Goal: Ask a question

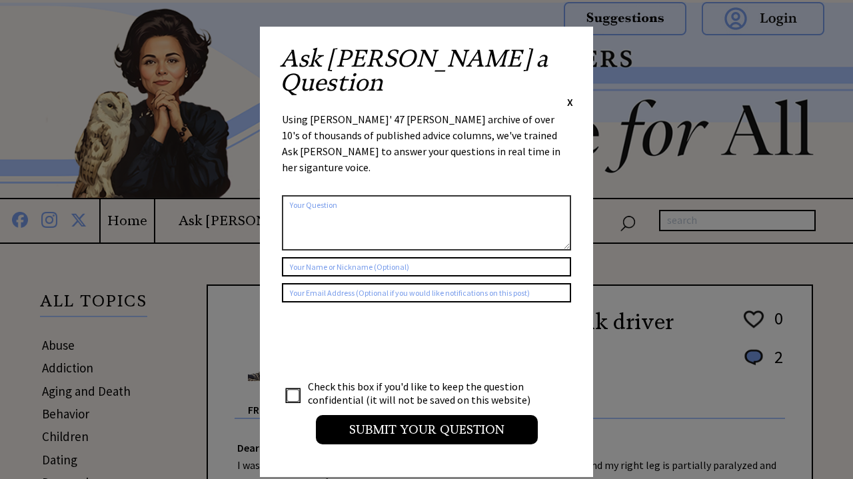
click at [454, 195] on textarea at bounding box center [426, 222] width 289 height 55
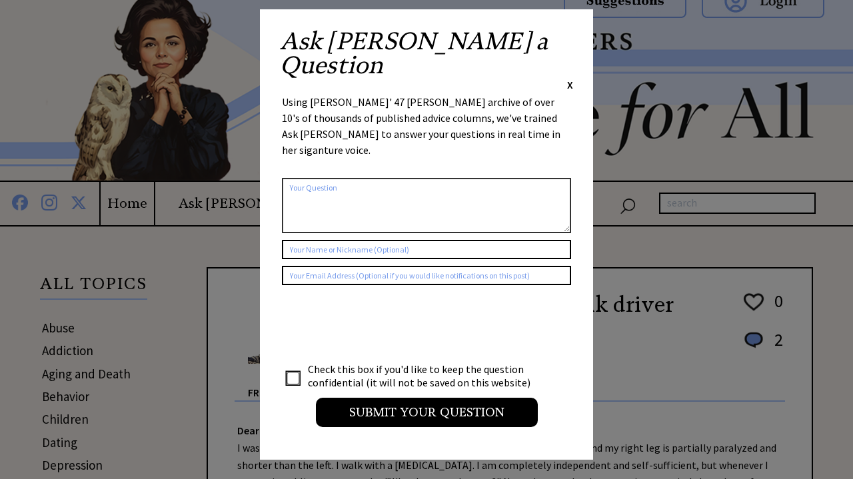
scroll to position [17, 0]
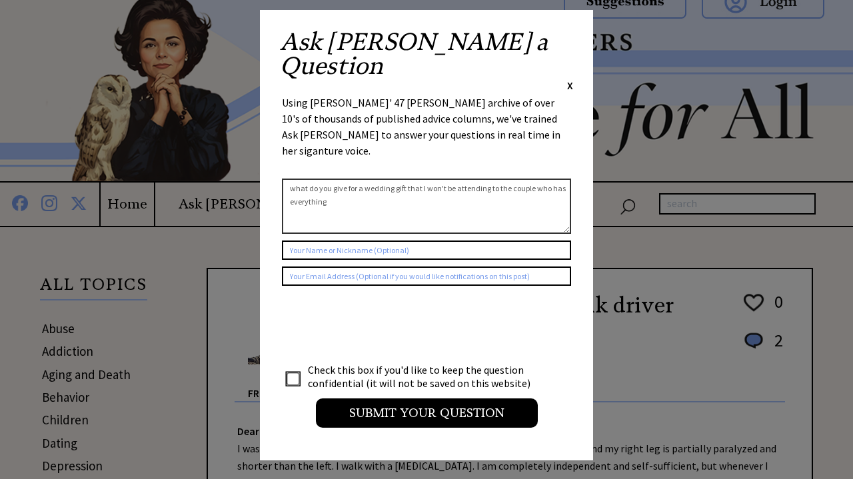
type textarea "what do you give for a wedding gift that I won't be attending to the couple who…"
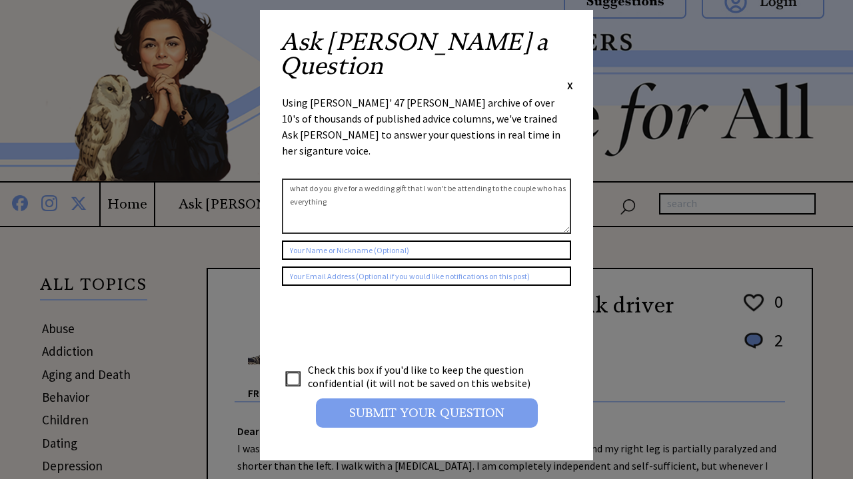
click at [395, 398] on input "Submit your Question" at bounding box center [427, 412] width 222 height 29
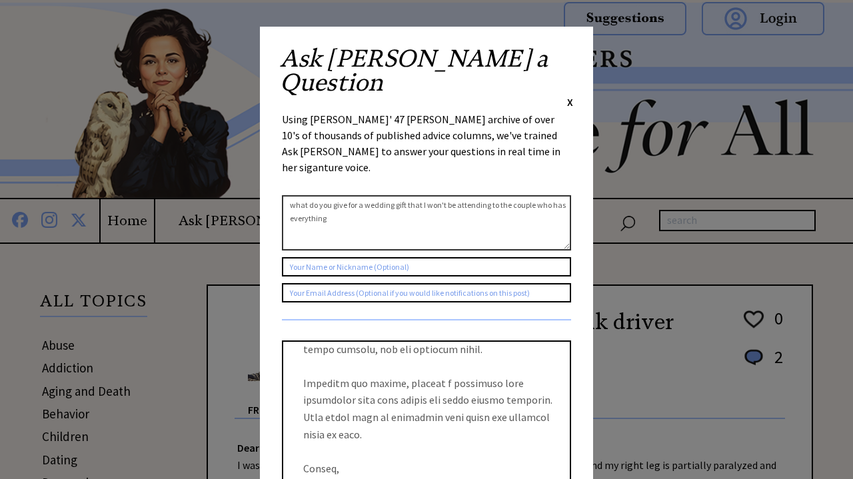
scroll to position [0, 0]
click at [567, 95] on span "X" at bounding box center [570, 101] width 6 height 13
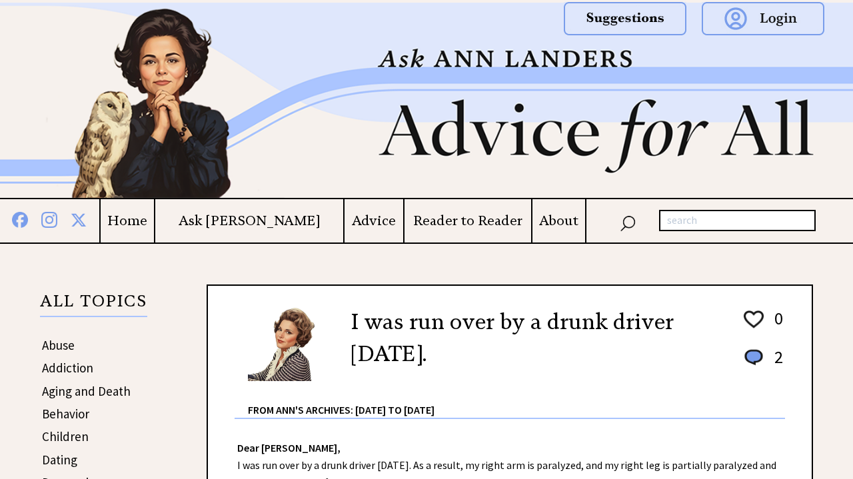
click at [346, 219] on h4 "Advice" at bounding box center [373, 220] width 59 height 17
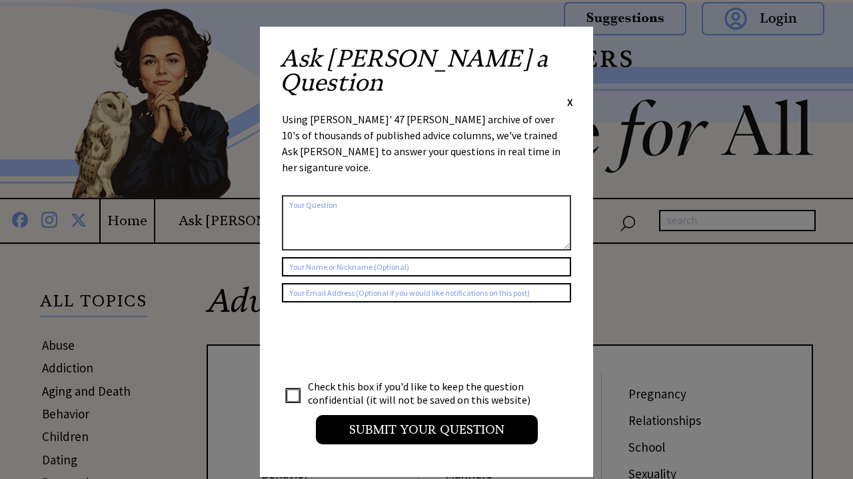
click at [358, 195] on textarea at bounding box center [426, 222] width 289 height 55
click at [356, 195] on textarea "what is ediquite" at bounding box center [426, 222] width 289 height 55
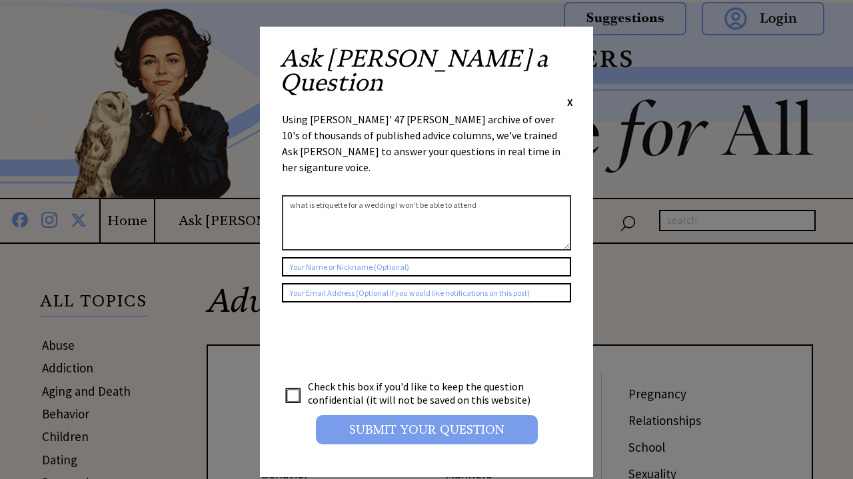
type textarea "what is etiquette for a wedding I won't be able to attend"
click at [380, 415] on input "Submit your Question" at bounding box center [427, 429] width 222 height 29
click at [412, 415] on input "Submit your Question" at bounding box center [427, 429] width 222 height 29
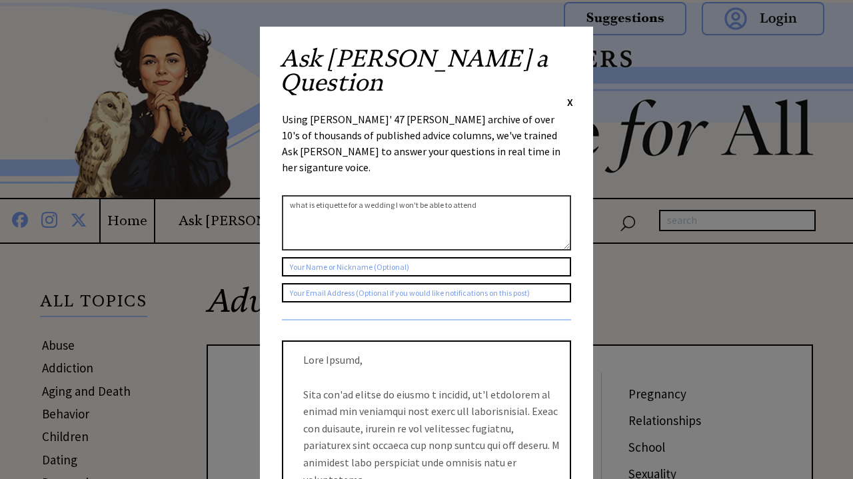
drag, startPoint x: 484, startPoint y: 149, endPoint x: 301, endPoint y: 151, distance: 182.5
click at [301, 195] on textarea "what is etiquette for a wedding I won't be able to attend" at bounding box center [426, 222] width 289 height 55
click at [365, 195] on textarea "what is etiquette for a wedding I won't be able to attend" at bounding box center [426, 222] width 289 height 55
drag, startPoint x: 483, startPoint y: 148, endPoint x: 274, endPoint y: 148, distance: 209.1
click at [274, 149] on div "Ask Ann a Question X Using Ann Landers' 47 vear archive of over 10's of thousan…" at bounding box center [426, 367] width 333 height 680
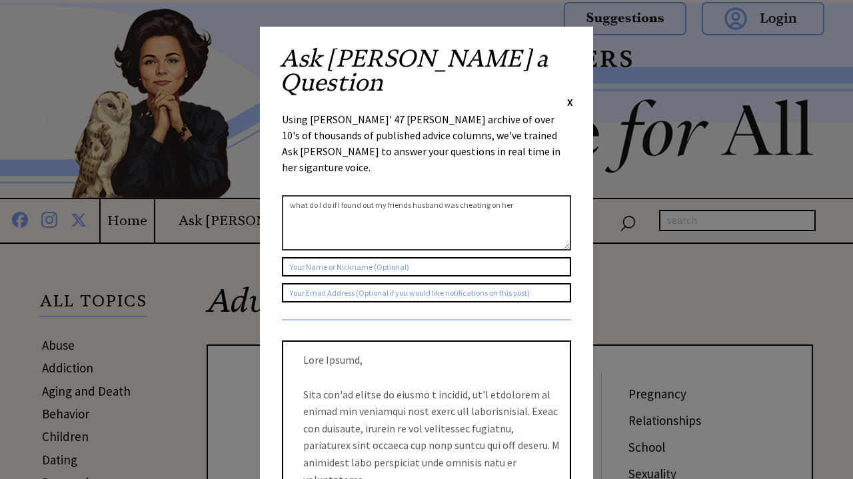
click at [547, 195] on textarea "what do I do if I found out my friends husband was cheating on her" at bounding box center [426, 222] width 289 height 55
click at [546, 195] on textarea "what do I do if I found out my friends husband was cheating on her" at bounding box center [426, 222] width 289 height 55
click at [522, 195] on textarea "what do I do if I found out my friends husband was cheating on her" at bounding box center [426, 222] width 289 height 55
type textarea "what do I do if I found out my friends husband was cheating on her"
click at [569, 95] on span "X" at bounding box center [570, 101] width 6 height 13
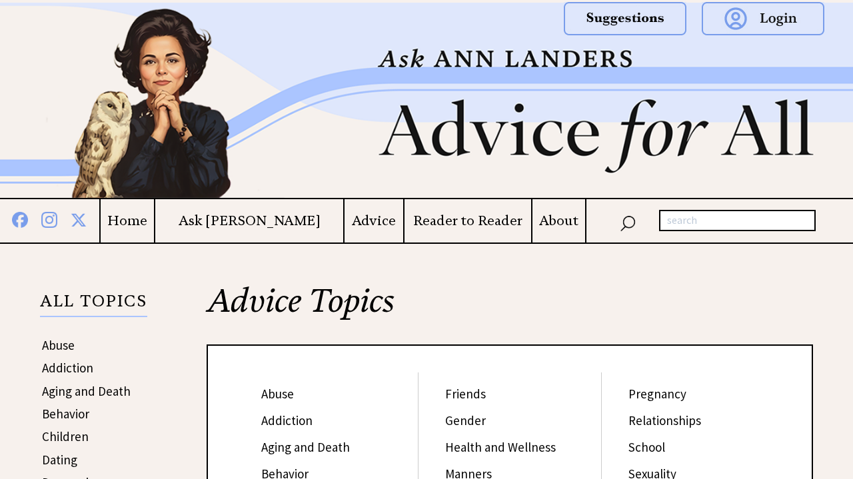
click at [354, 225] on h4 "Advice" at bounding box center [373, 220] width 59 height 17
click at [634, 222] on img at bounding box center [627, 221] width 16 height 19
click at [629, 222] on img at bounding box center [627, 221] width 16 height 19
click at [359, 222] on h4 "Advice" at bounding box center [373, 220] width 59 height 17
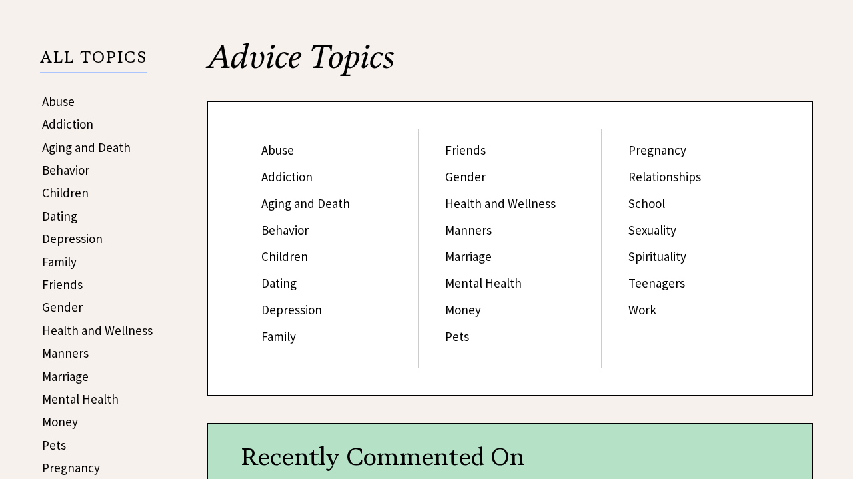
scroll to position [244, 0]
click at [77, 282] on link "Friends" at bounding box center [62, 284] width 41 height 16
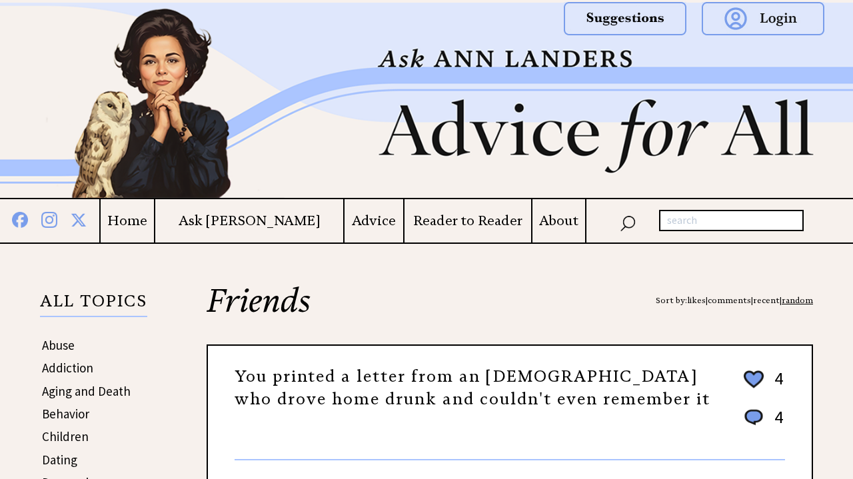
click at [703, 217] on input "text" at bounding box center [731, 220] width 145 height 21
click at [353, 222] on h4 "Advice" at bounding box center [373, 220] width 59 height 17
